Goal: Information Seeking & Learning: Learn about a topic

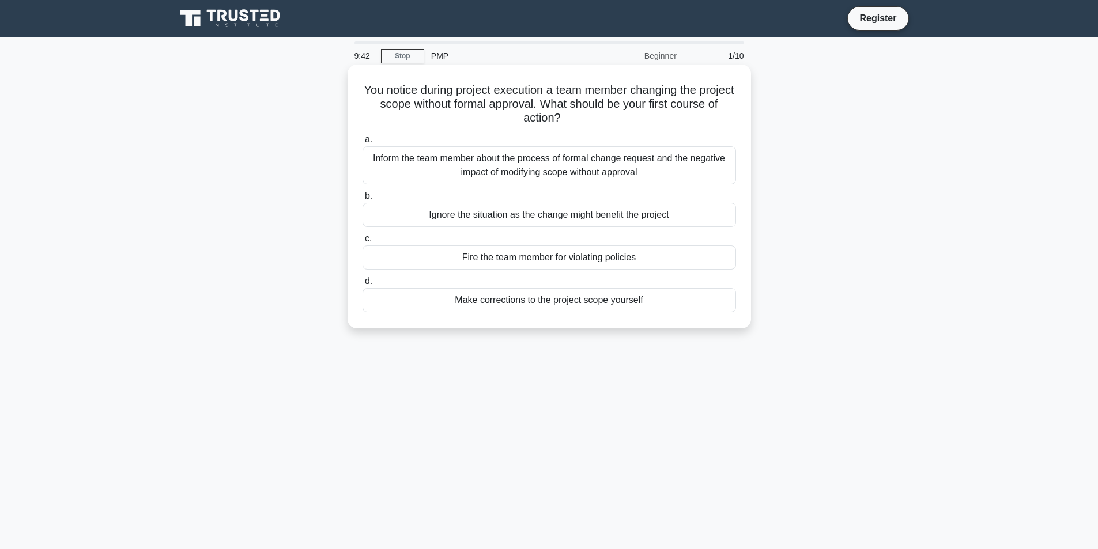
click at [516, 172] on div "Inform the team member about the process of formal change request and the negat…" at bounding box center [550, 165] width 374 height 38
click at [363, 144] on input "a. Inform the team member about the process of formal change request and the ne…" at bounding box center [363, 139] width 0 height 7
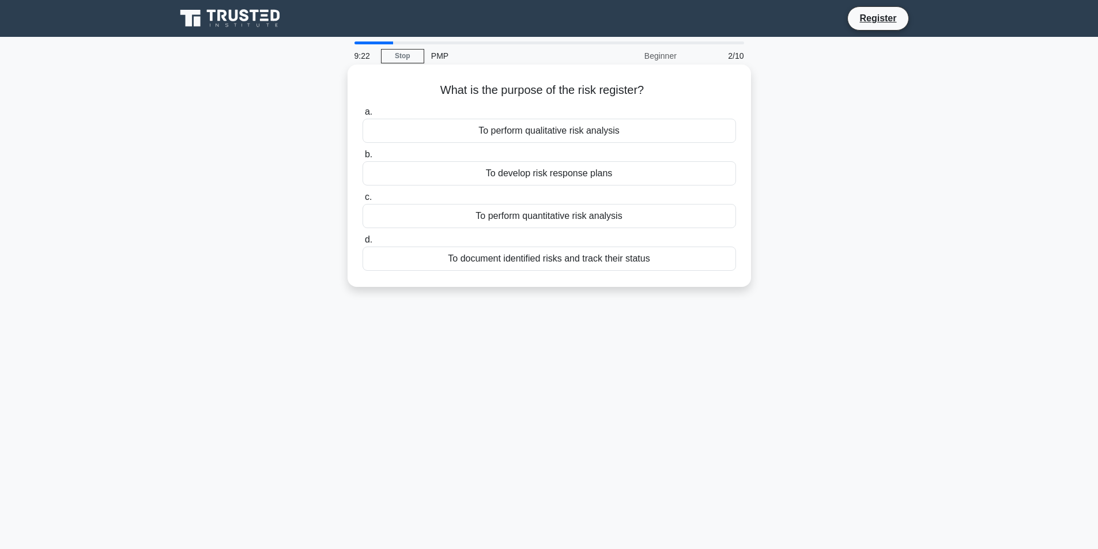
click at [540, 260] on div "To document identified risks and track their status" at bounding box center [550, 259] width 374 height 24
click at [363, 244] on input "d. To document identified risks and track their status" at bounding box center [363, 239] width 0 height 7
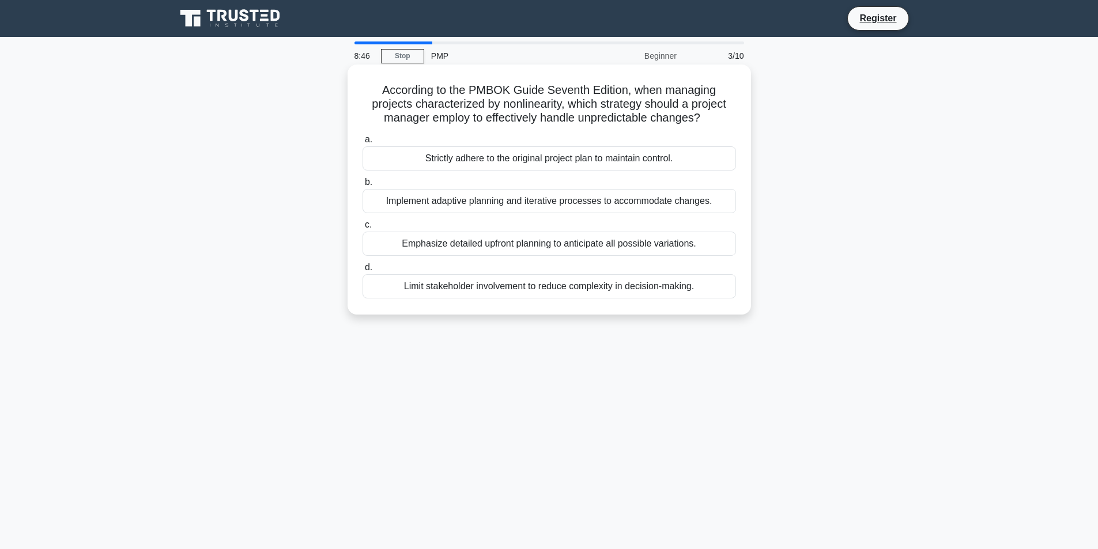
click at [589, 204] on div "Implement adaptive planning and iterative processes to accommodate changes." at bounding box center [550, 201] width 374 height 24
click at [363, 186] on input "b. Implement adaptive planning and iterative processes to accommodate changes." at bounding box center [363, 182] width 0 height 7
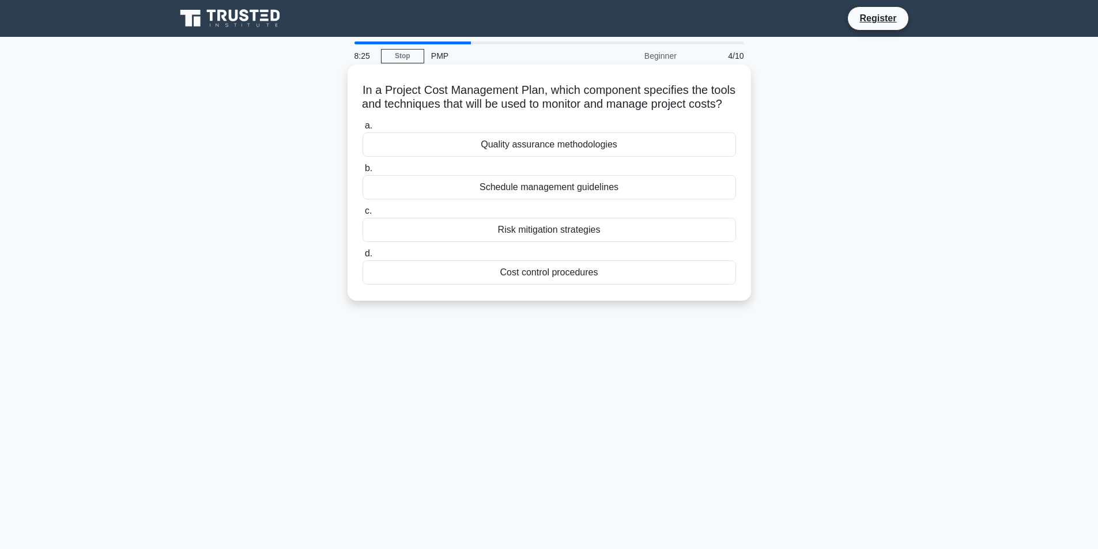
click at [587, 285] on div "Cost control procedures" at bounding box center [550, 273] width 374 height 24
click at [363, 258] on input "d. Cost control procedures" at bounding box center [363, 253] width 0 height 7
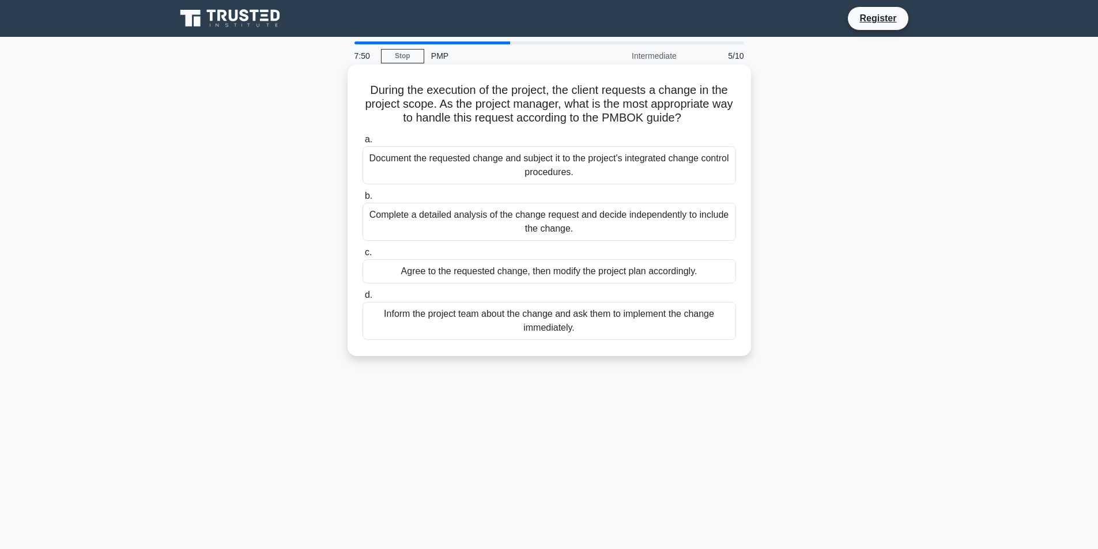
click at [586, 178] on div "Document the requested change and subject it to the project's integrated change…" at bounding box center [550, 165] width 374 height 38
click at [363, 144] on input "a. Document the requested change and subject it to the project's integrated cha…" at bounding box center [363, 139] width 0 height 7
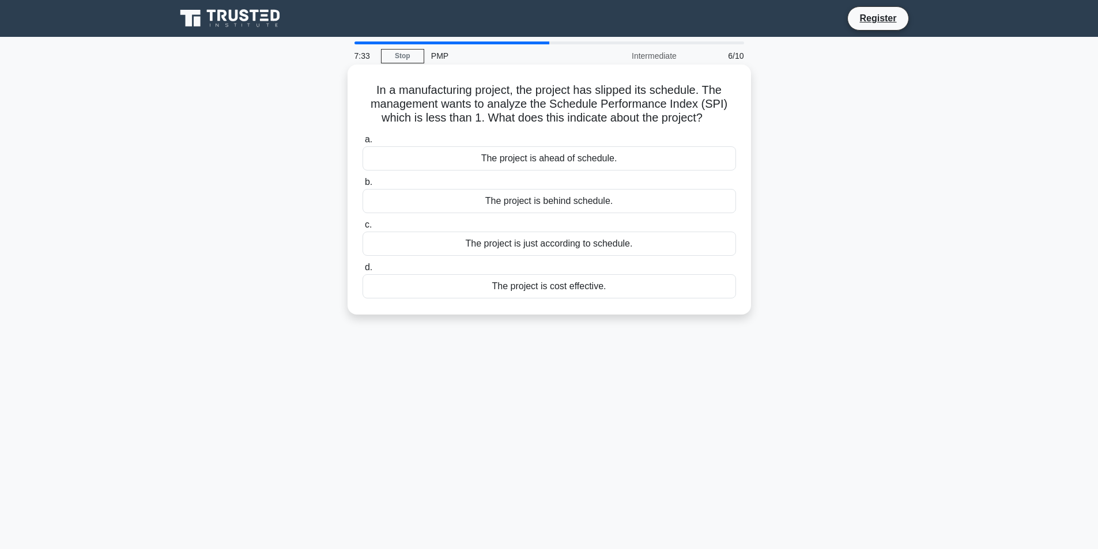
click at [587, 198] on div "The project is behind schedule." at bounding box center [550, 201] width 374 height 24
click at [363, 186] on input "b. The project is behind schedule." at bounding box center [363, 182] width 0 height 7
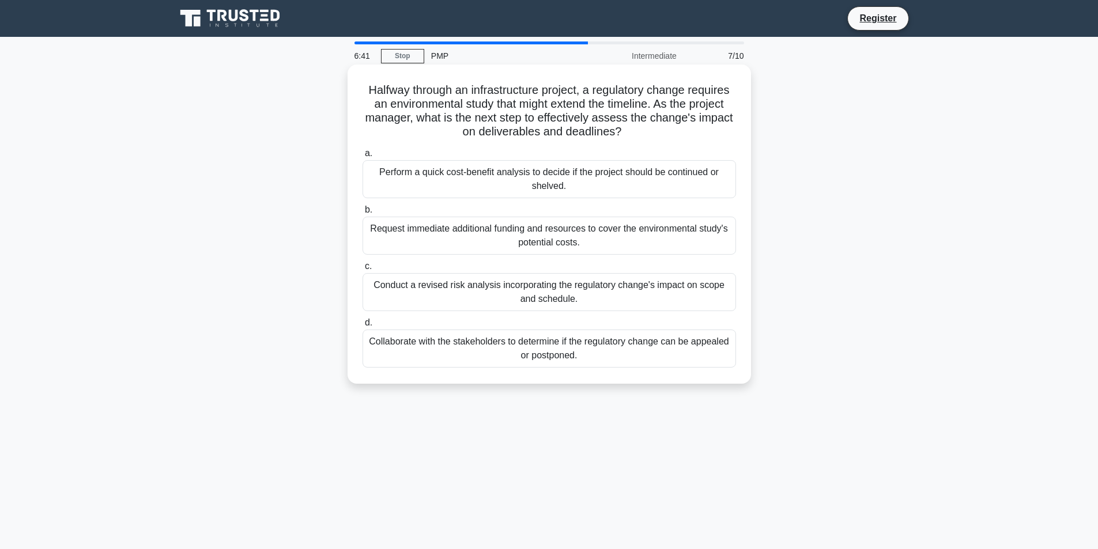
click at [608, 293] on div "Conduct a revised risk analysis incorporating the regulatory change's impact on…" at bounding box center [550, 292] width 374 height 38
click at [490, 286] on div "Conduct a revised risk analysis incorporating the regulatory change's impact on…" at bounding box center [550, 292] width 374 height 38
click at [363, 270] on input "c. Conduct a revised risk analysis incorporating the regulatory change's impact…" at bounding box center [363, 266] width 0 height 7
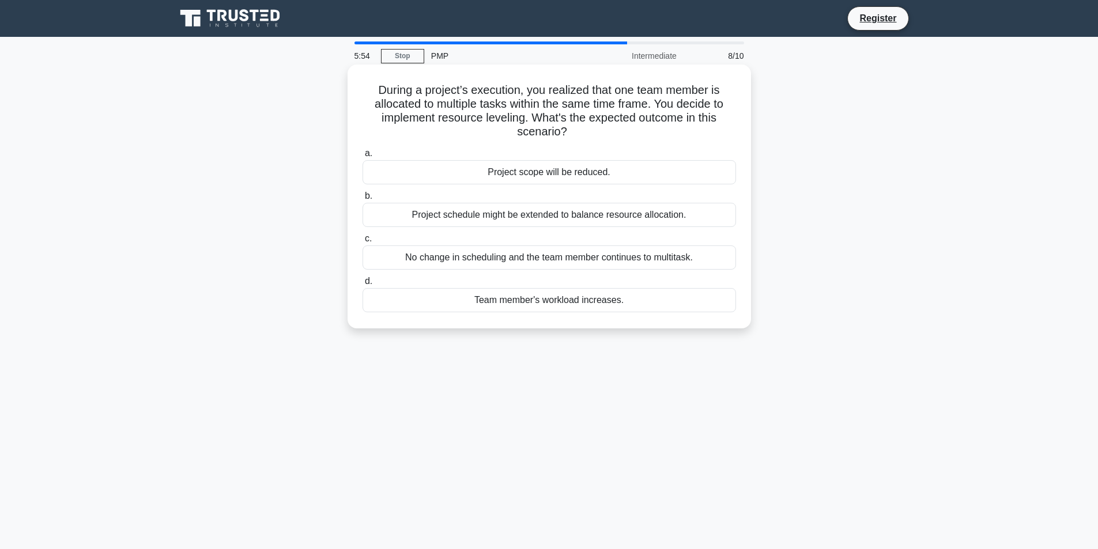
click at [567, 219] on div "Project schedule might be extended to balance resource allocation." at bounding box center [550, 215] width 374 height 24
click at [363, 200] on input "b. Project schedule might be extended to balance resource allocation." at bounding box center [363, 196] width 0 height 7
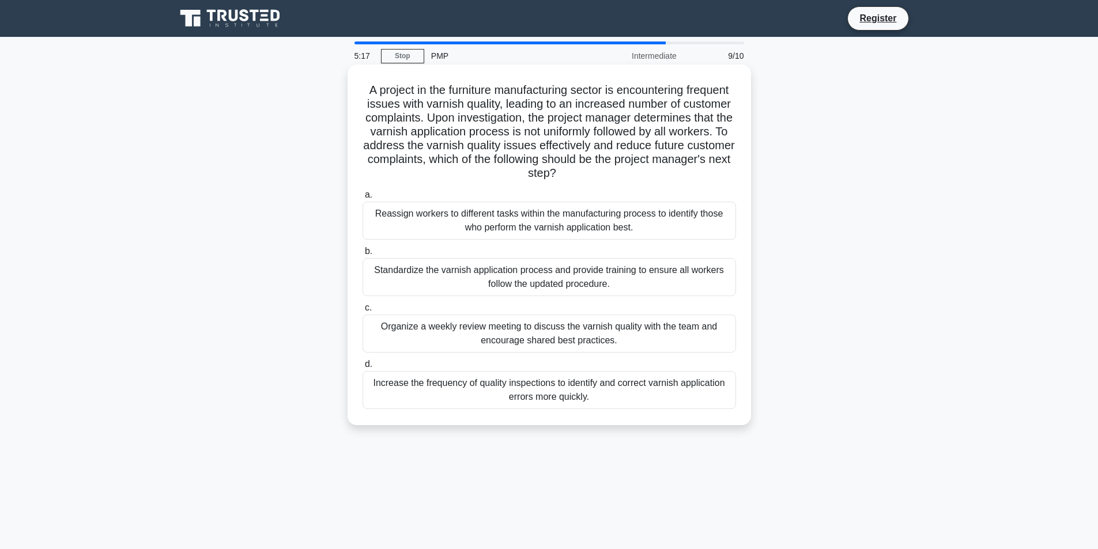
click at [493, 277] on div "Standardize the varnish application process and provide training to ensure all …" at bounding box center [550, 277] width 374 height 38
click at [363, 255] on input "b. Standardize the varnish application process and provide training to ensure a…" at bounding box center [363, 251] width 0 height 7
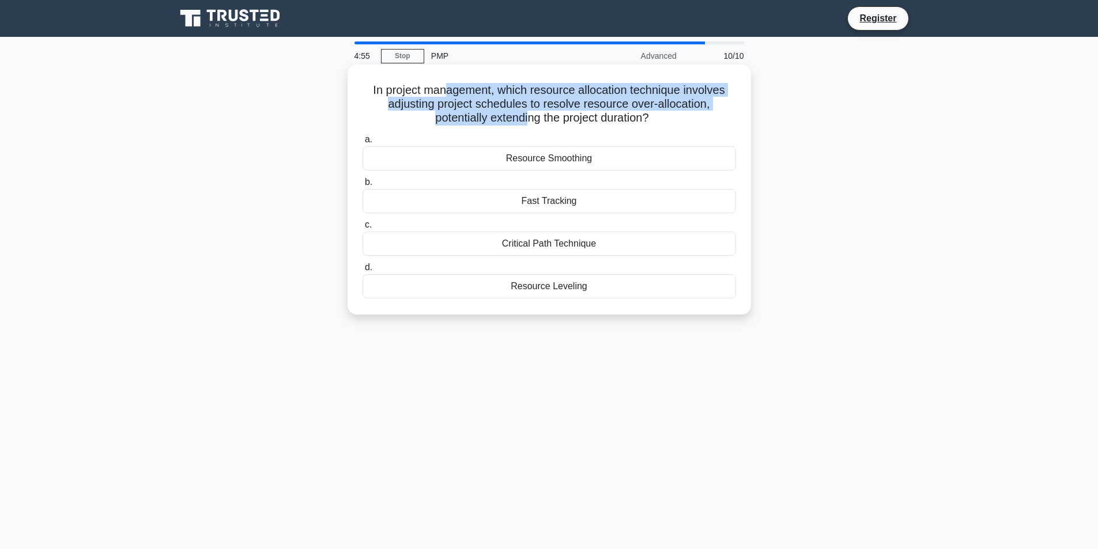
drag, startPoint x: 445, startPoint y: 85, endPoint x: 529, endPoint y: 133, distance: 97.1
click at [529, 127] on div "In project management, which resource allocation technique involves adjusting p…" at bounding box center [549, 189] width 394 height 241
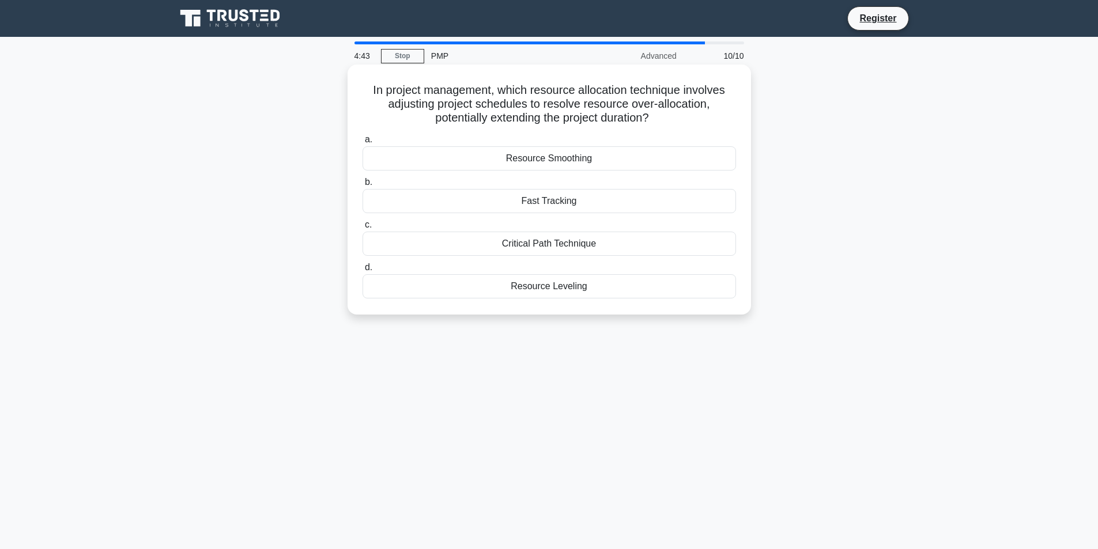
click at [567, 153] on div "Resource Smoothing" at bounding box center [550, 158] width 374 height 24
click at [363, 144] on input "a. Resource Smoothing" at bounding box center [363, 139] width 0 height 7
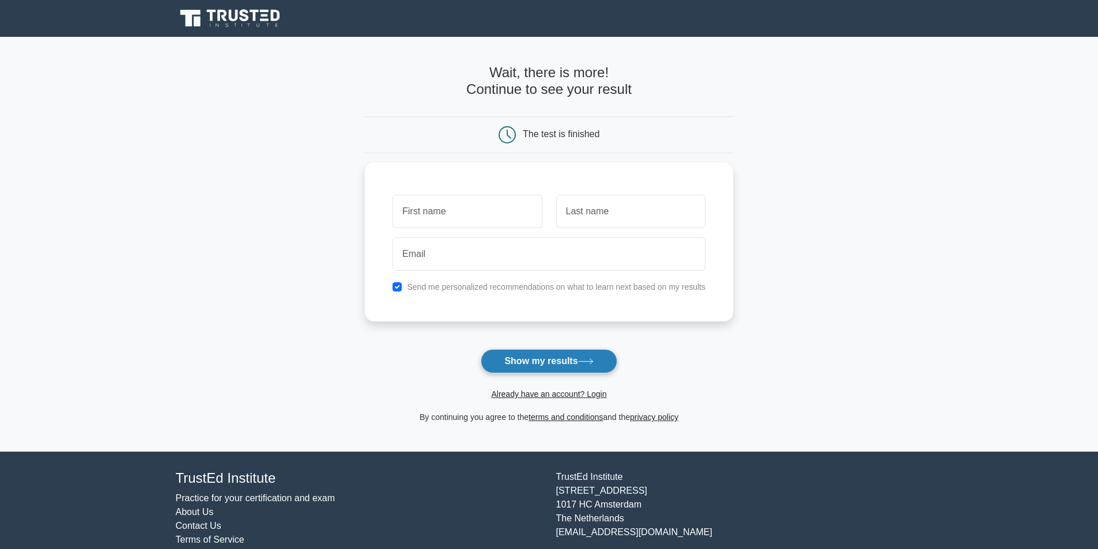
click at [526, 359] on button "Show my results" at bounding box center [549, 361] width 136 height 24
click at [476, 204] on input "text" at bounding box center [467, 208] width 149 height 33
type input "anu"
click at [623, 222] on input "text" at bounding box center [630, 208] width 149 height 33
type input "kumar"
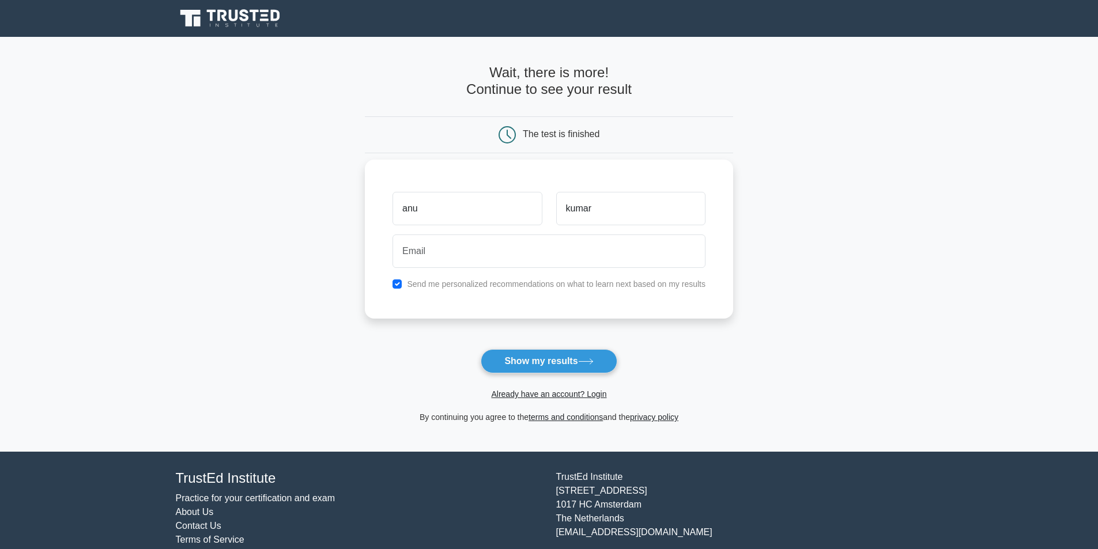
click at [558, 278] on div "Send me personalized recommendations on what to learn next based on my results" at bounding box center [549, 284] width 327 height 14
click at [559, 248] on input "email" at bounding box center [549, 251] width 313 height 33
type input "ANUPAMAMURUKESH86@GMAIL.COM"
click at [557, 365] on button "Show my results" at bounding box center [549, 361] width 136 height 24
